Goal: Information Seeking & Learning: Learn about a topic

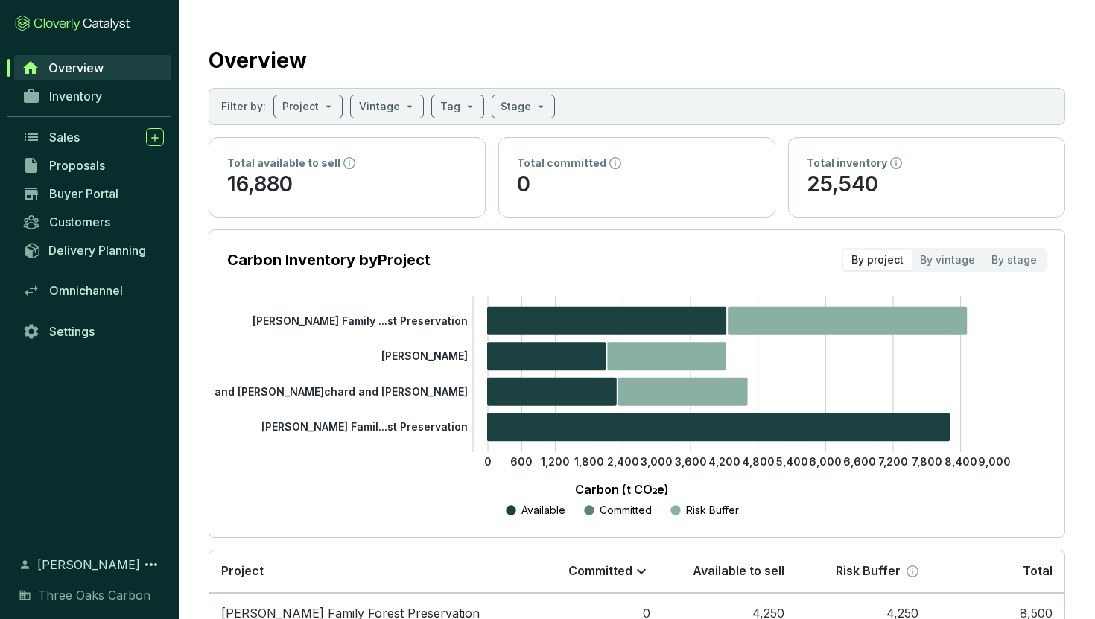
click at [448, 363] on icon "0 600 1,200 1,800 2,400 3,000 3,600 4,200 4,800 5,400 6,000 6,600 7,200 7,800 8…" at bounding box center [621, 407] width 819 height 223
click at [442, 355] on tspan "[PERSON_NAME]" at bounding box center [424, 355] width 86 height 13
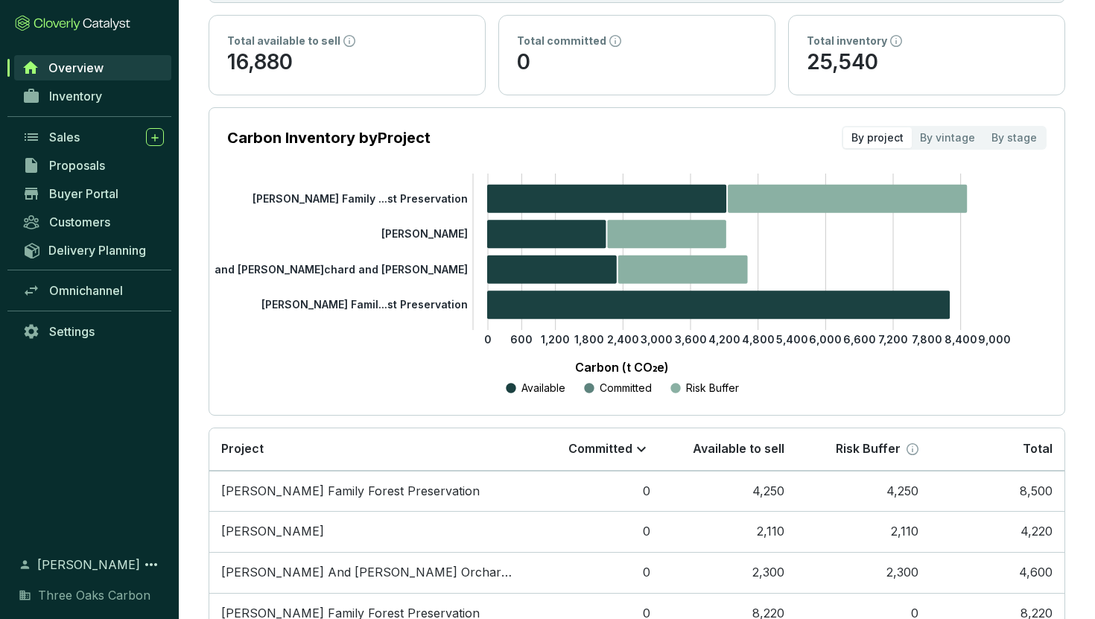
scroll to position [216, 0]
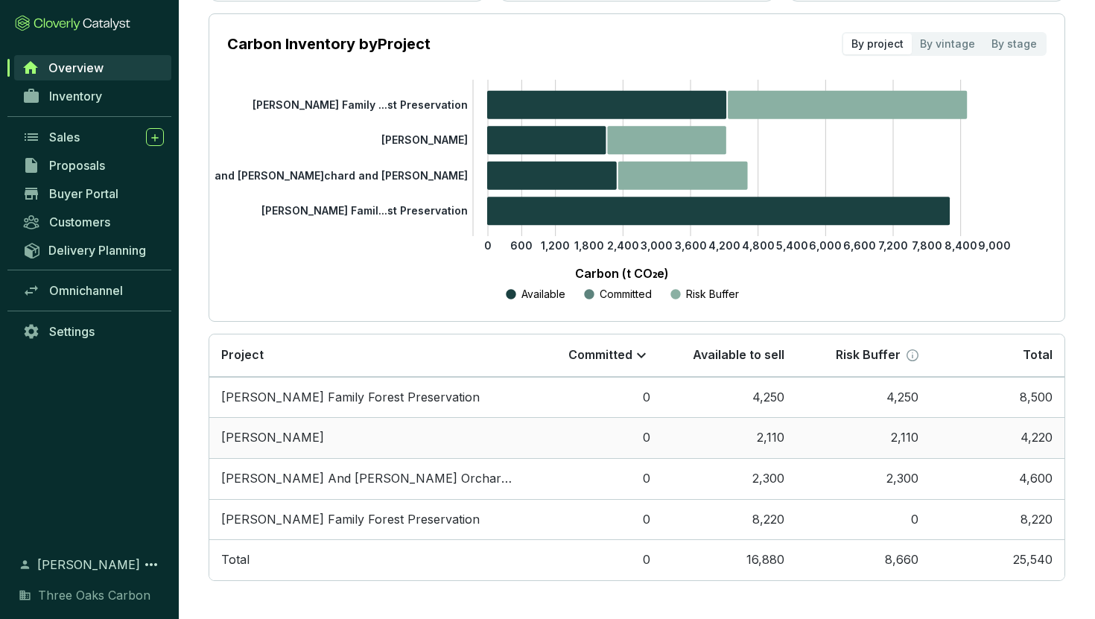
click at [265, 437] on td "[PERSON_NAME]" at bounding box center [368, 437] width 319 height 41
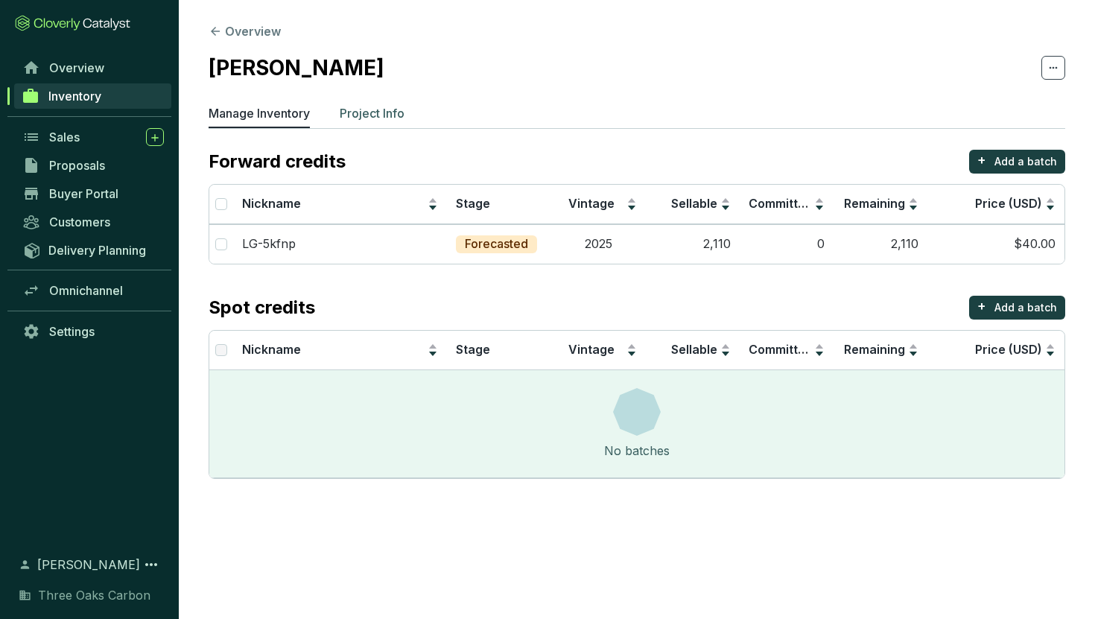
click at [375, 112] on p "Project Info" at bounding box center [372, 113] width 65 height 18
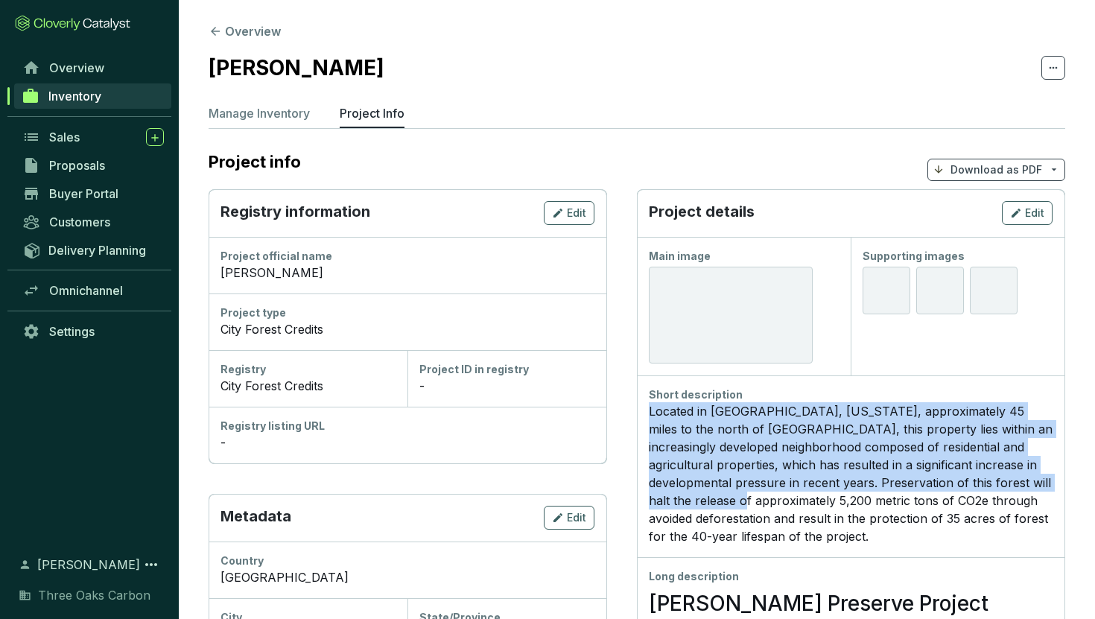
drag, startPoint x: 646, startPoint y: 410, endPoint x: 781, endPoint y: 494, distance: 158.9
click at [781, 494] on div "Short description Located in [GEOGRAPHIC_DATA], [US_STATE], approximately 45 mi…" at bounding box center [851, 466] width 428 height 182
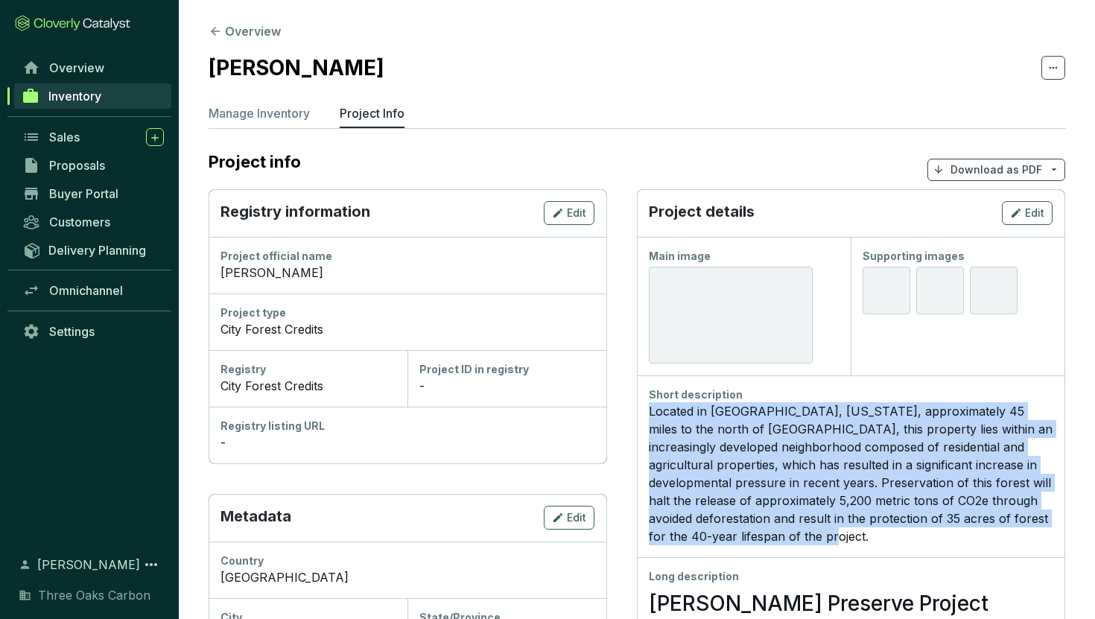
click at [920, 543] on div "Located in [GEOGRAPHIC_DATA], [US_STATE], approximately 45 miles to the north o…" at bounding box center [851, 473] width 404 height 143
copy div "Located in [GEOGRAPHIC_DATA], [US_STATE], approximately 45 miles to the north o…"
